Goal: Task Accomplishment & Management: Complete application form

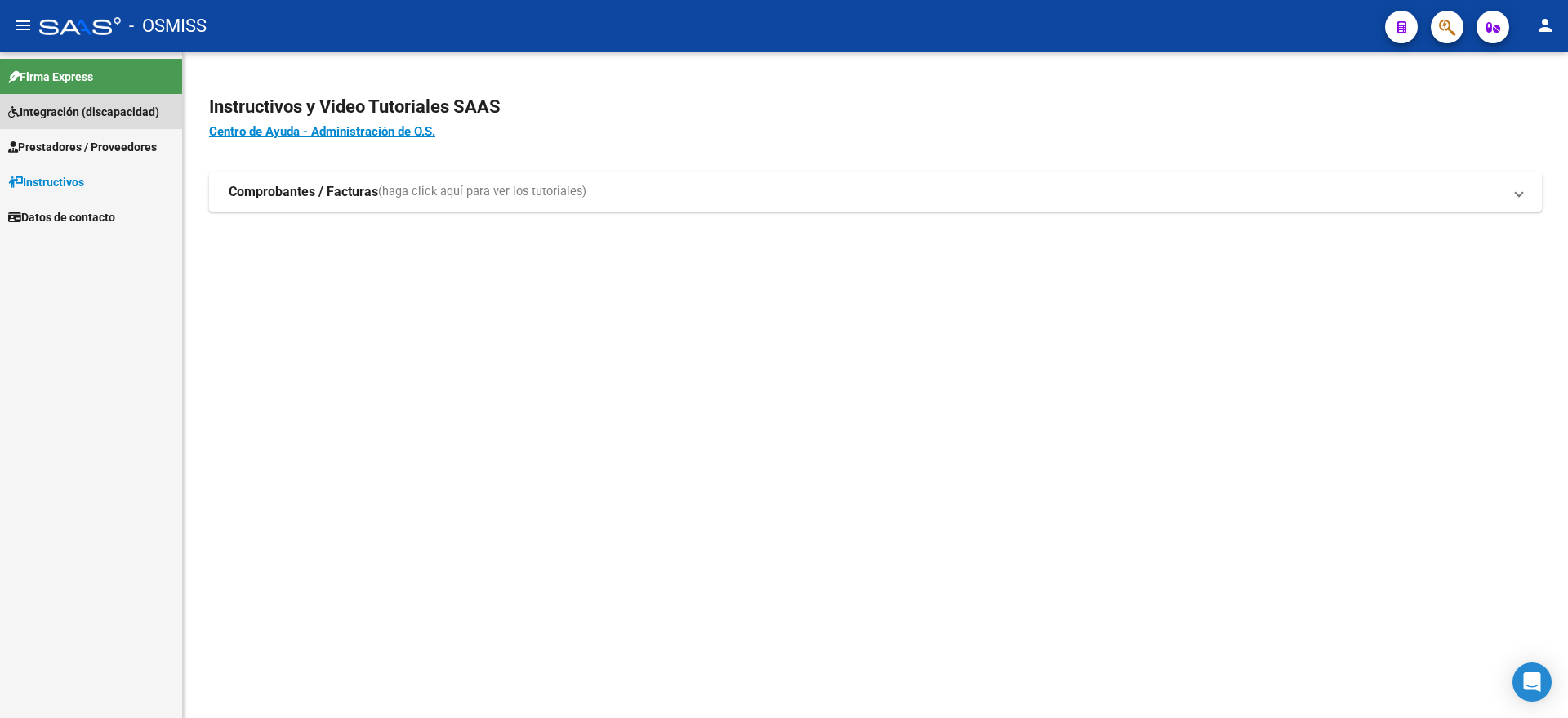
click at [111, 117] on span "Integración (discapacidad)" at bounding box center [83, 112] width 151 height 18
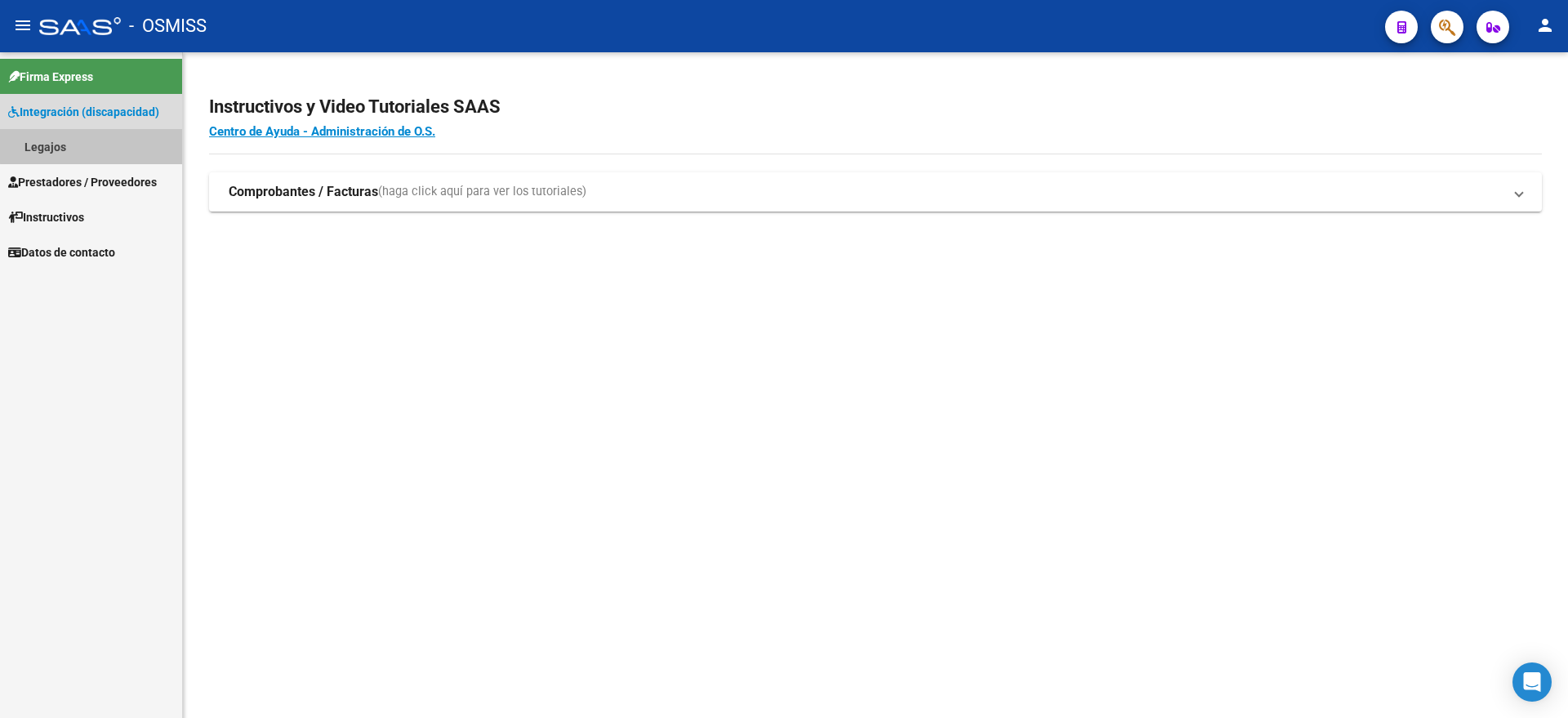
click at [93, 146] on link "Legajos" at bounding box center [91, 147] width 182 height 35
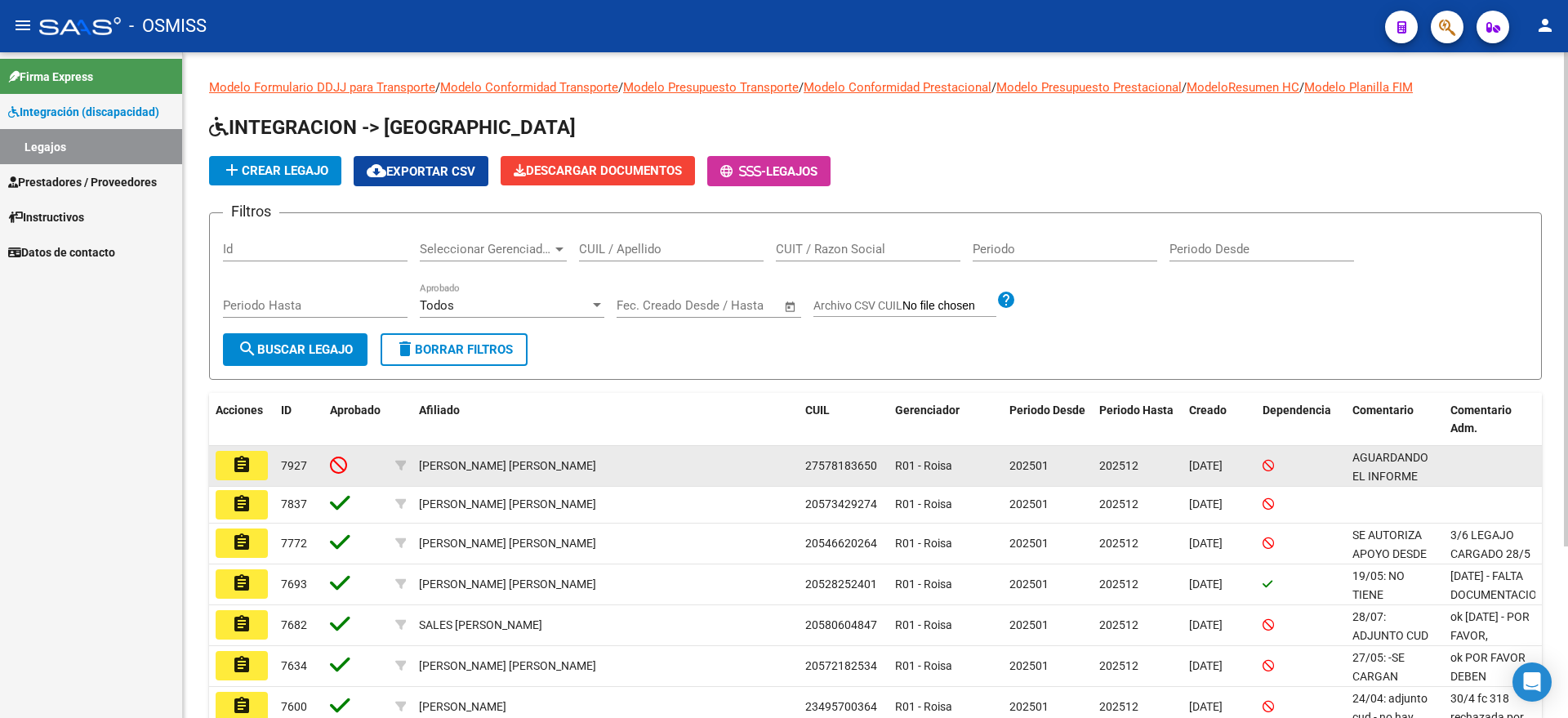
click at [259, 472] on button "assignment" at bounding box center [242, 465] width 52 height 29
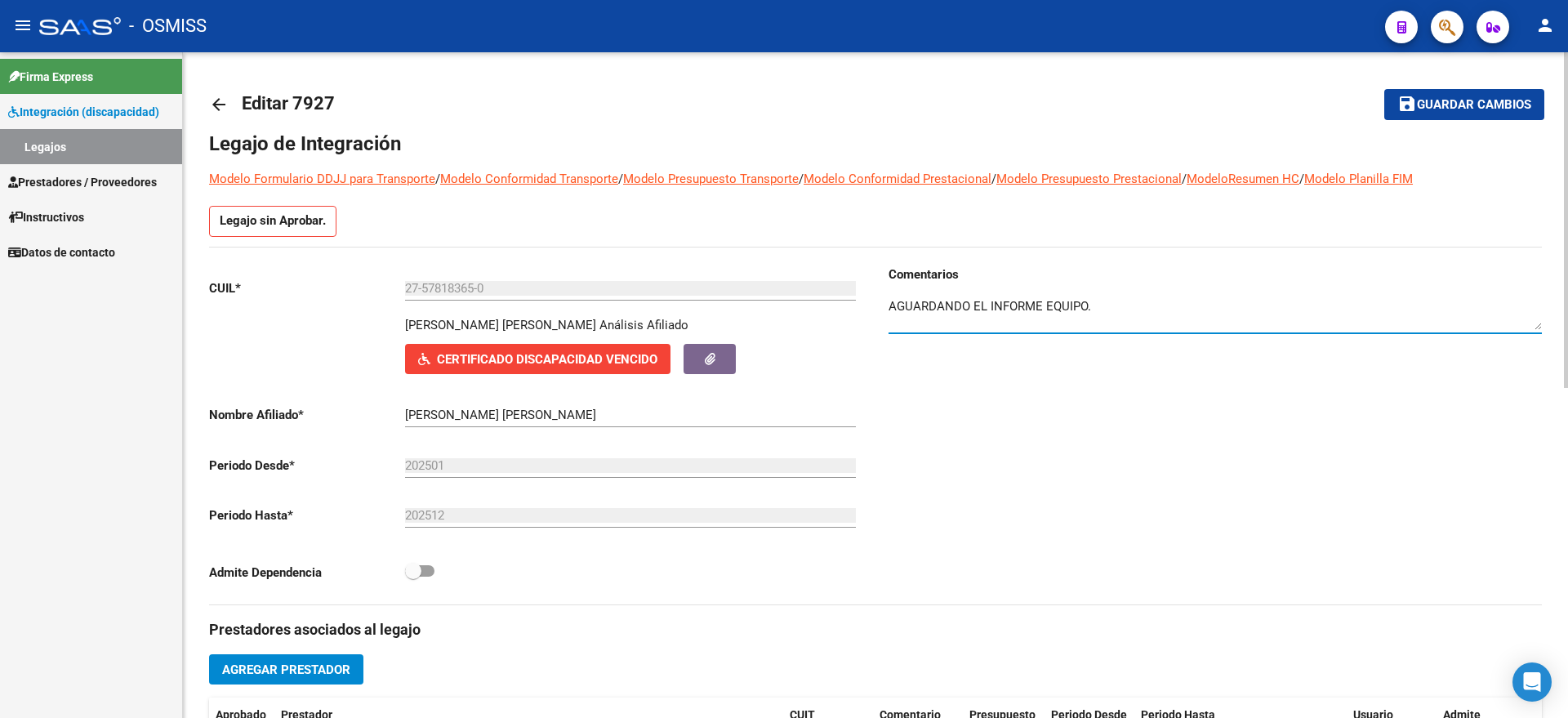
drag, startPoint x: 1086, startPoint y: 306, endPoint x: 841, endPoint y: 310, distance: 245.0
click at [841, 310] on div "CUIL * 27-57818365-0 Ingresar CUIL [PERSON_NAME] [PERSON_NAME] Análisis Afiliad…" at bounding box center [875, 435] width 1333 height 339
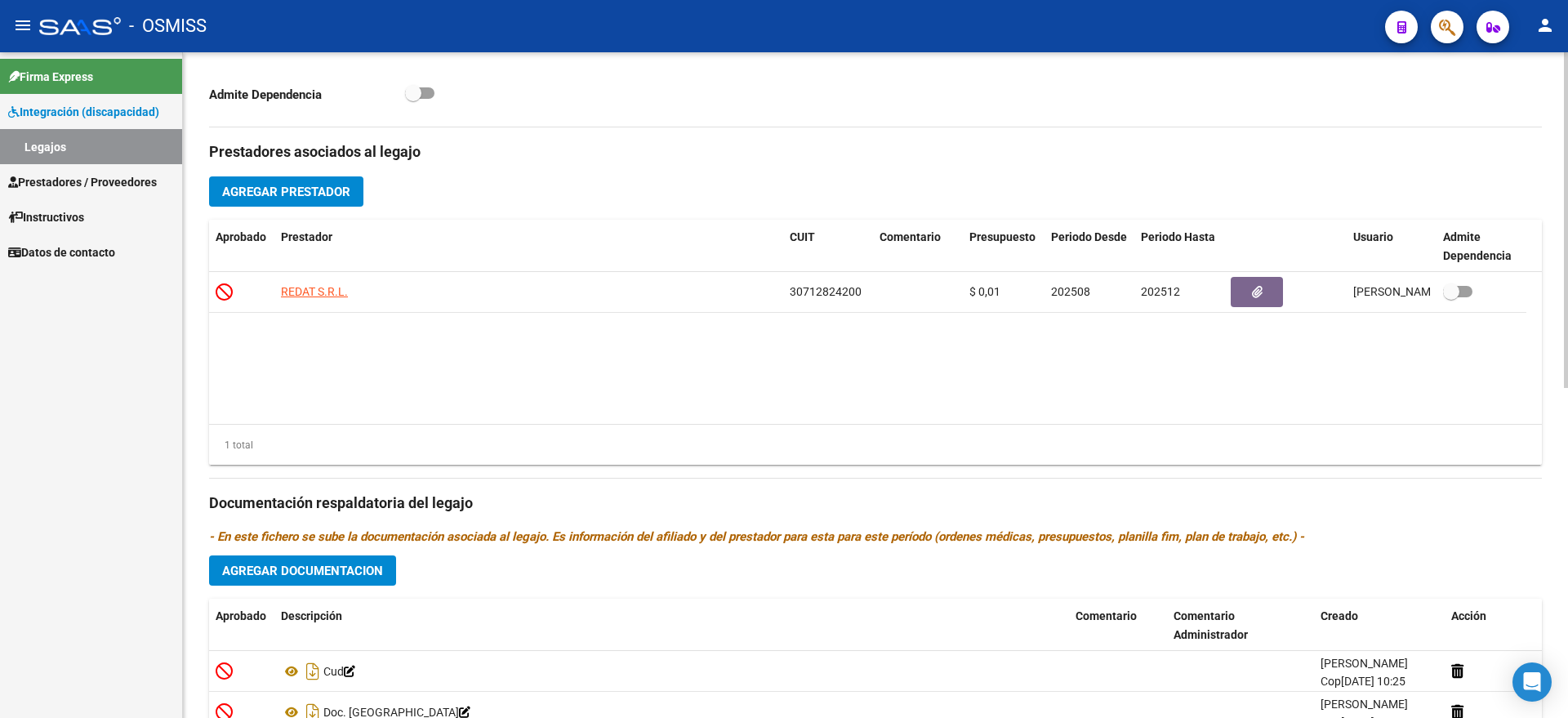
scroll to position [613, 0]
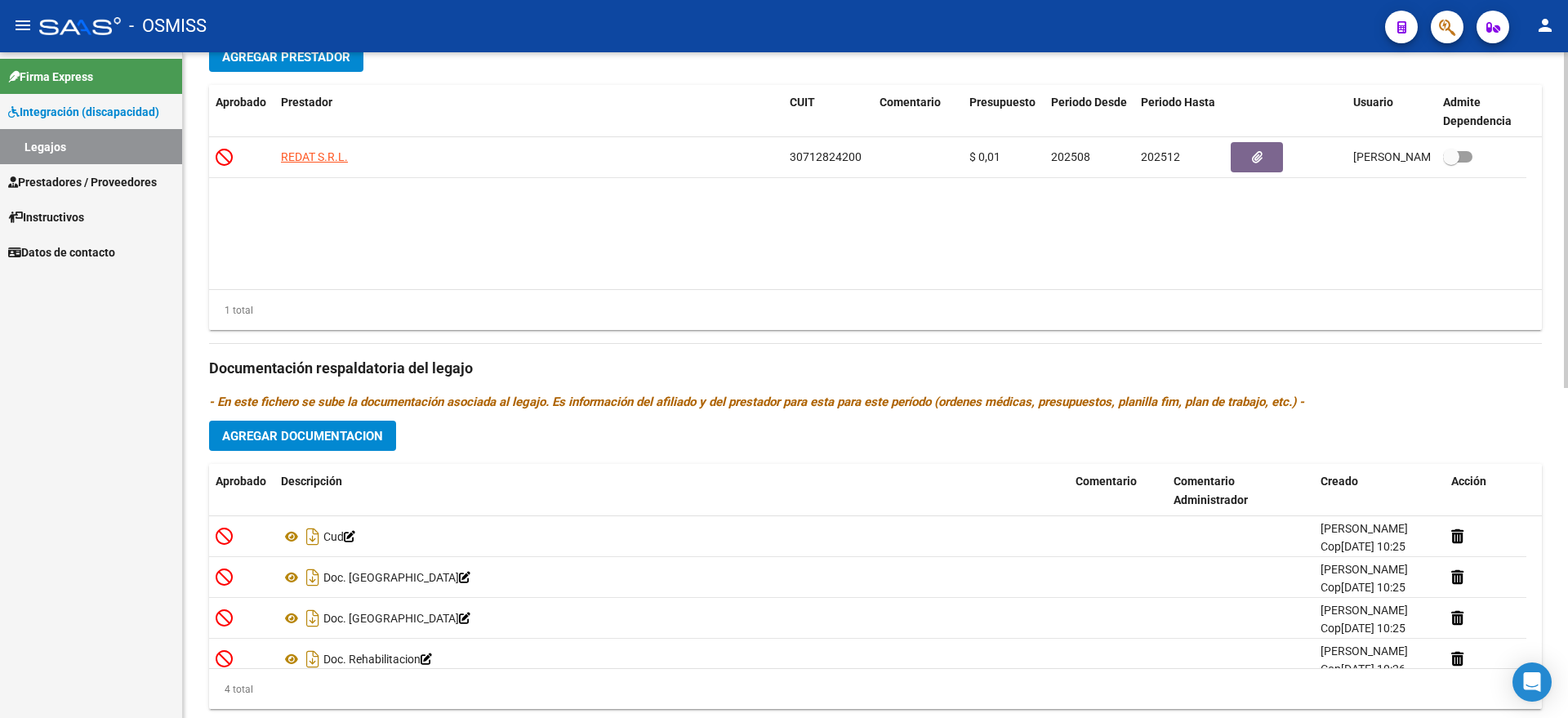
click at [305, 438] on span "Agregar Documentacion" at bounding box center [303, 436] width 161 height 15
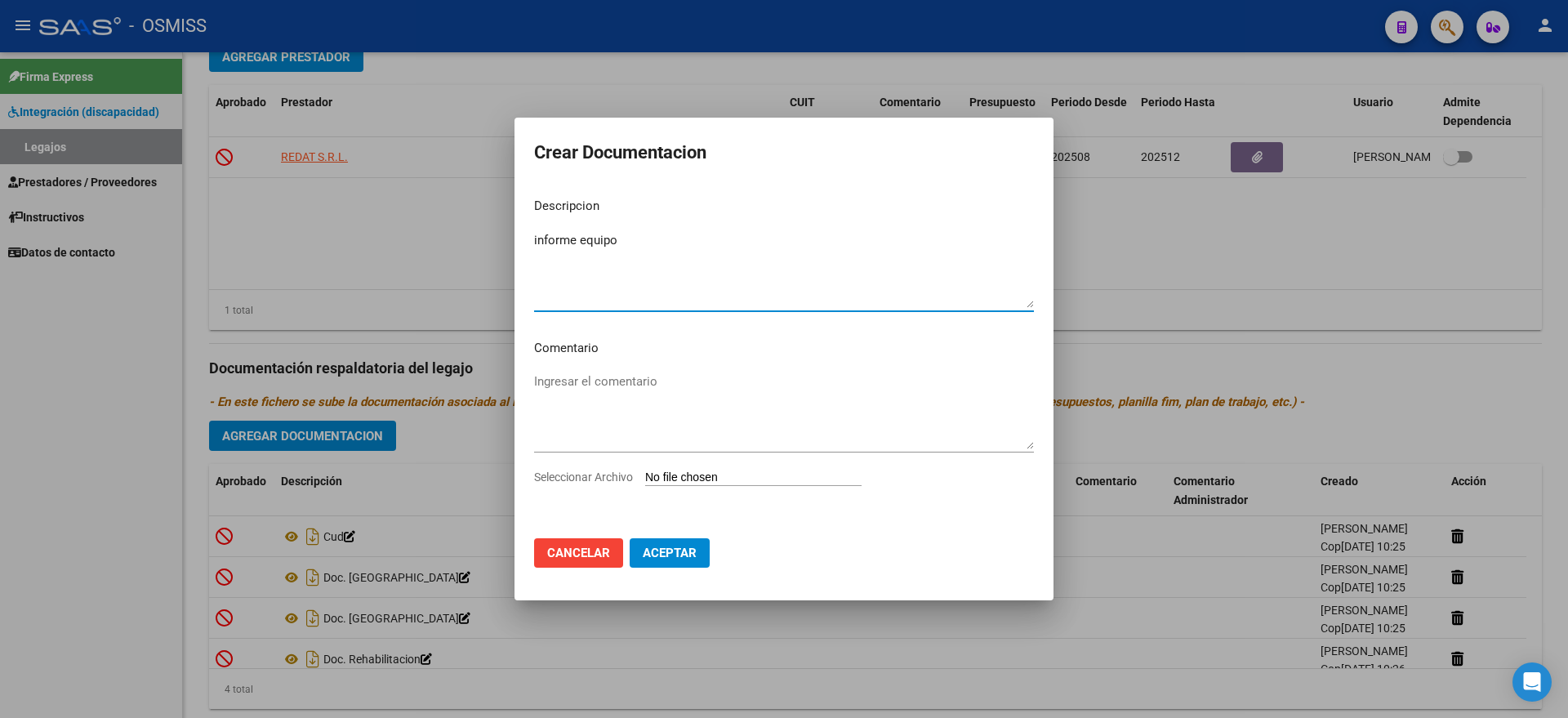
type textarea "informe equipo"
click at [671, 480] on input "Seleccionar Archivo" at bounding box center [753, 479] width 217 height 16
type input "C:\fakepath\INFORME EQUIPO - [PERSON_NAME] [PERSON_NAME].pdf"
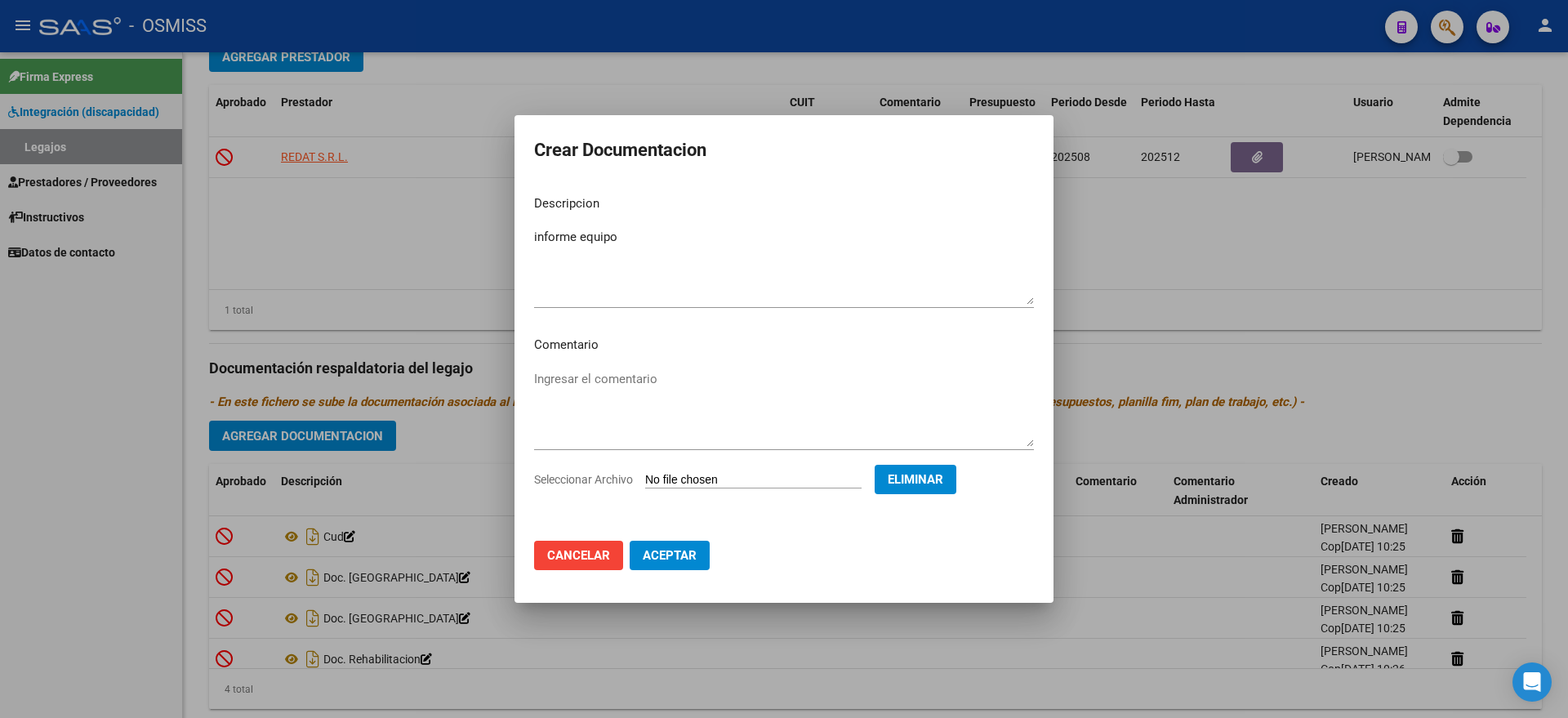
click at [681, 551] on span "Aceptar" at bounding box center [669, 555] width 54 height 15
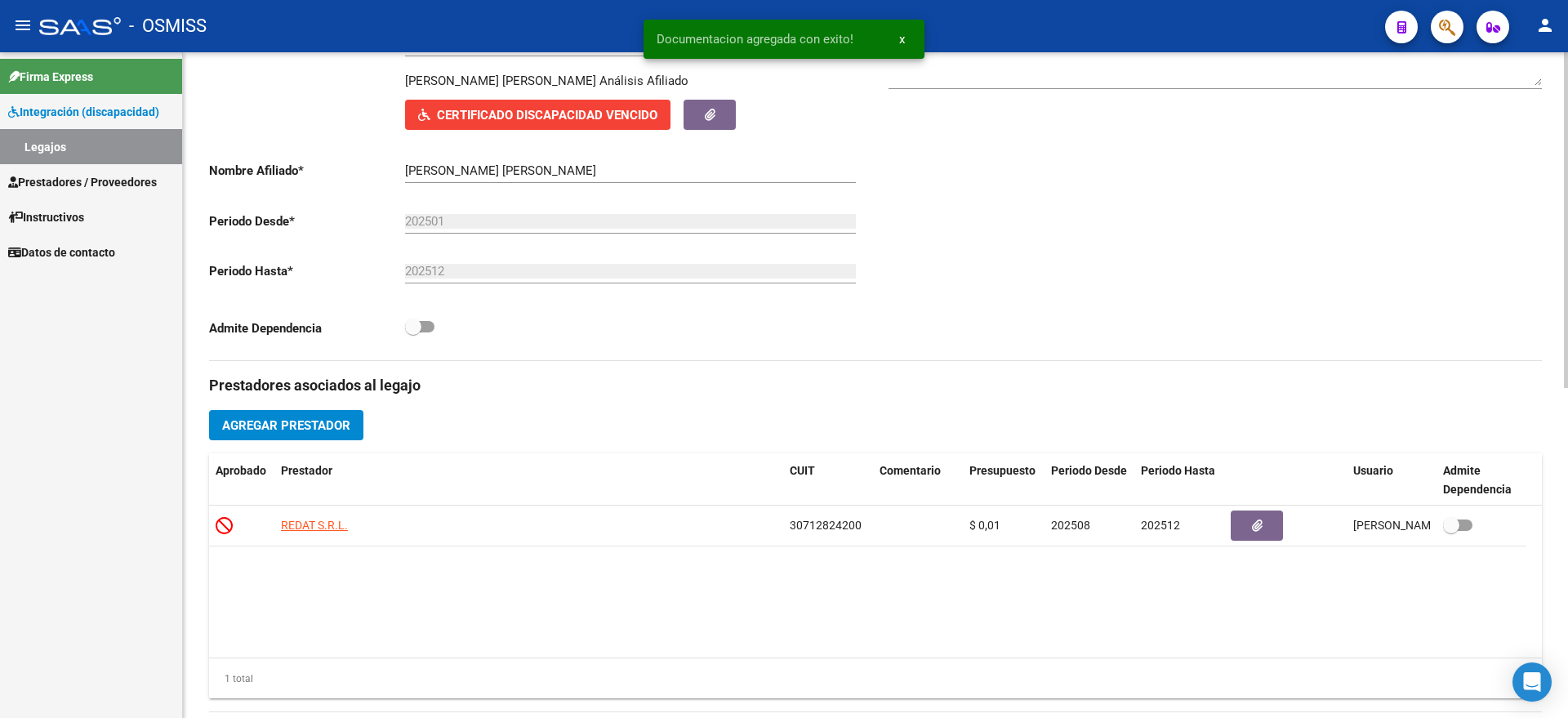
scroll to position [0, 0]
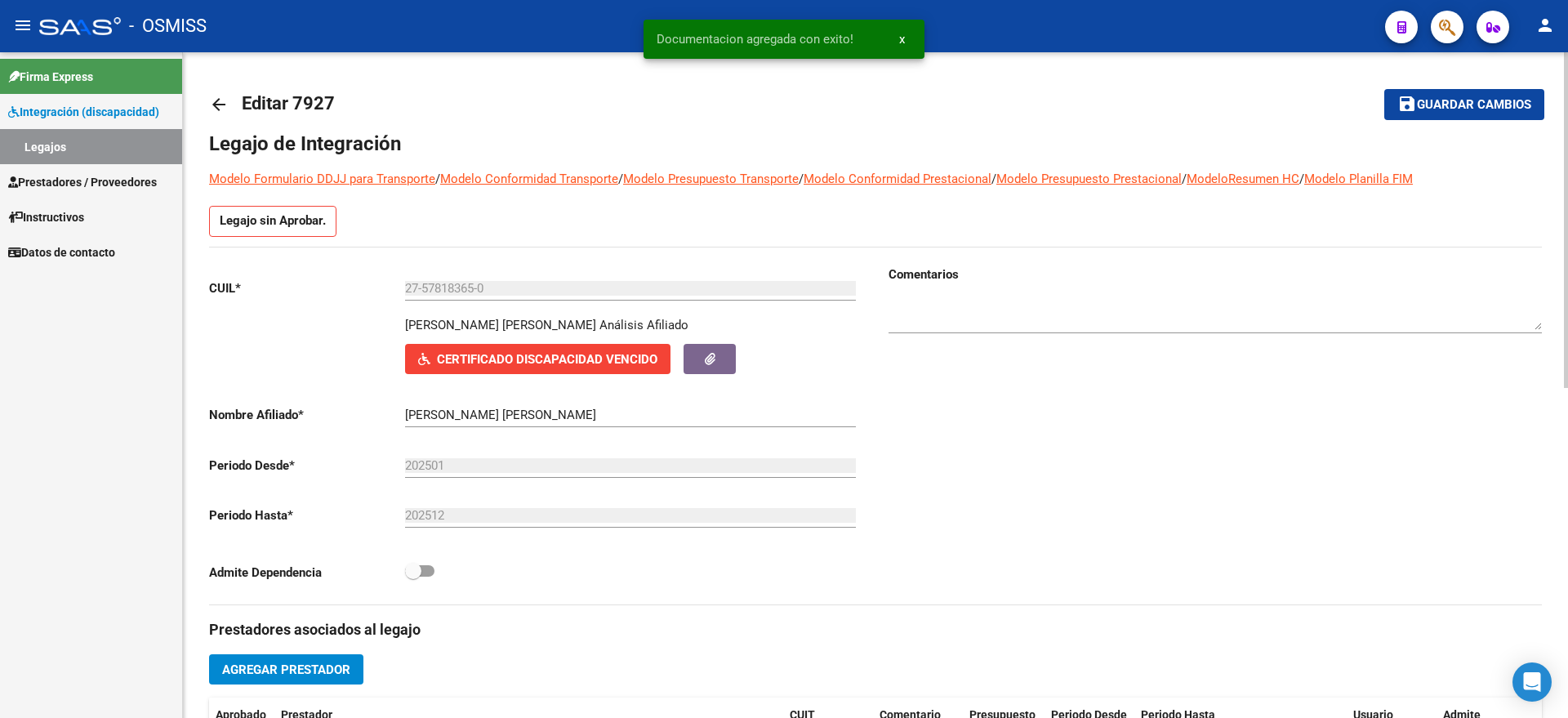
click at [1418, 98] on span "Guardar cambios" at bounding box center [1473, 105] width 114 height 15
click at [101, 147] on link "Legajos" at bounding box center [91, 147] width 182 height 35
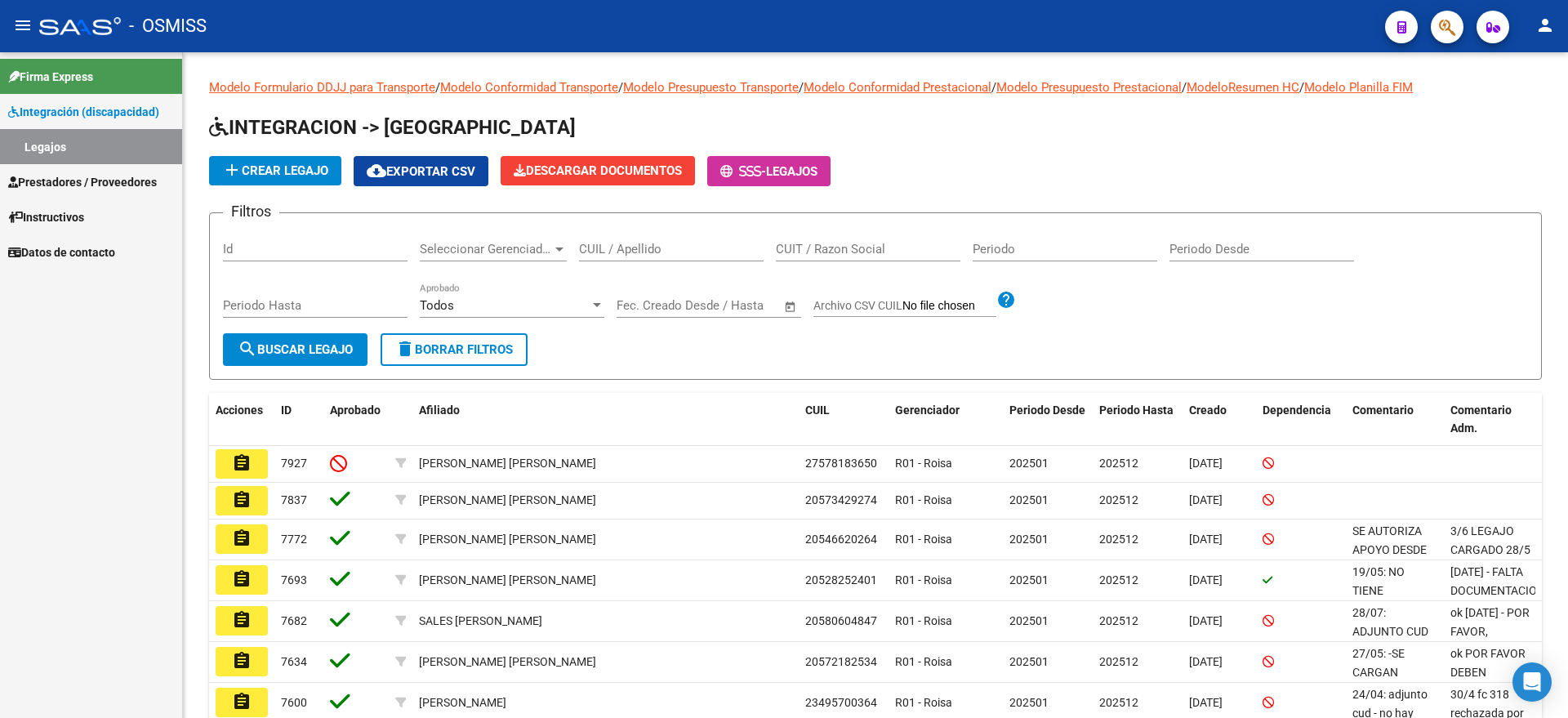
click at [78, 182] on span "Prestadores / Proveedores" at bounding box center [82, 182] width 149 height 18
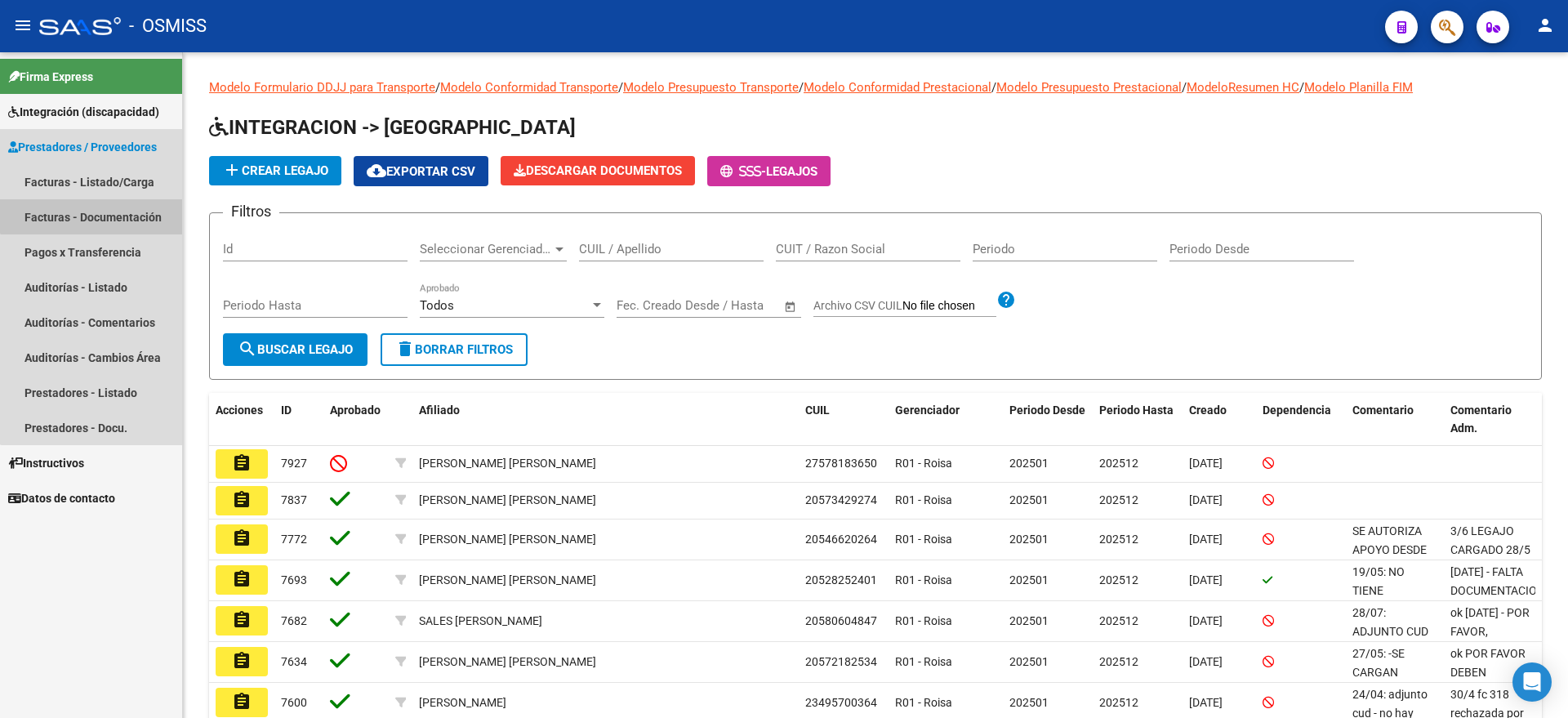
click at [94, 203] on link "Facturas - Documentación" at bounding box center [91, 217] width 182 height 35
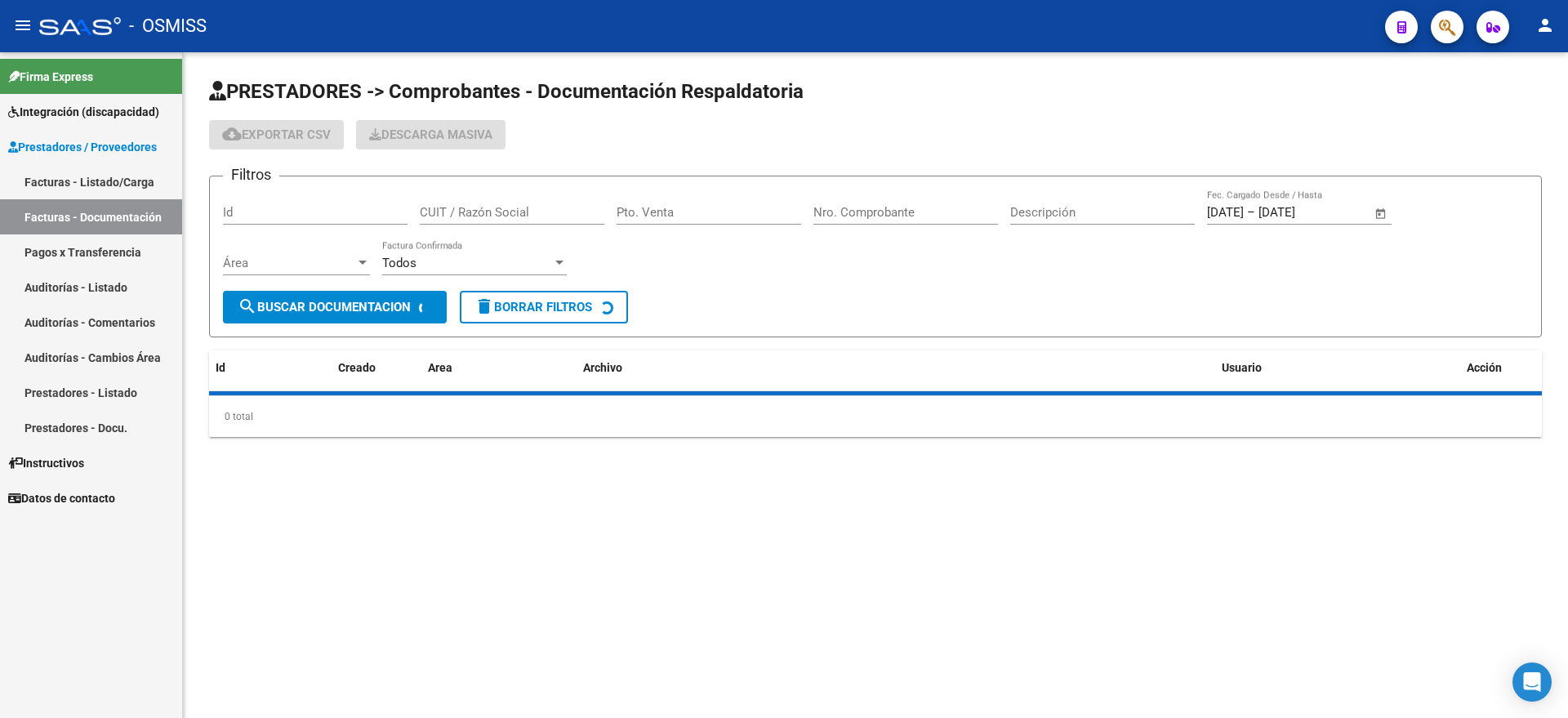
click at [129, 176] on link "Facturas - Listado/Carga" at bounding box center [91, 181] width 182 height 35
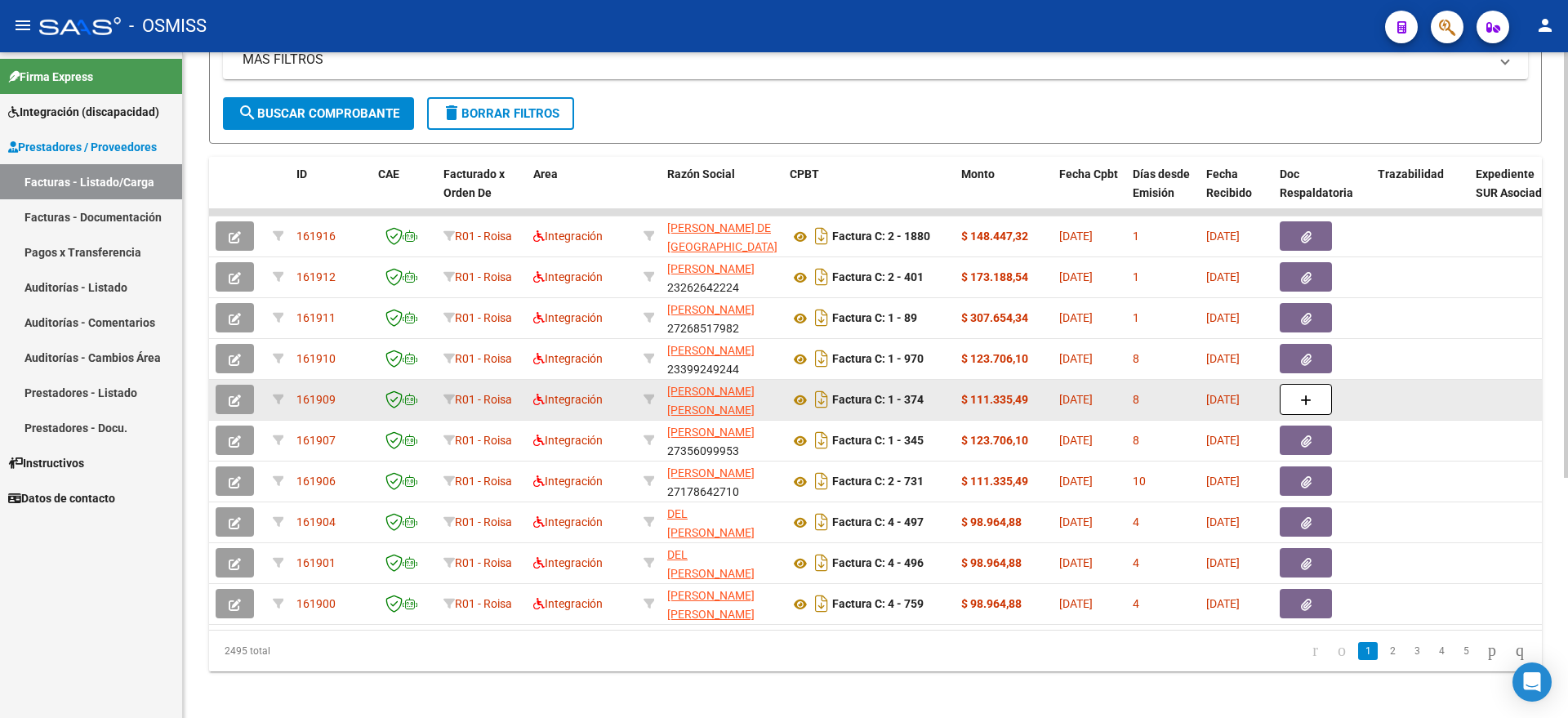
scroll to position [376, 0]
